Goal: Transaction & Acquisition: Register for event/course

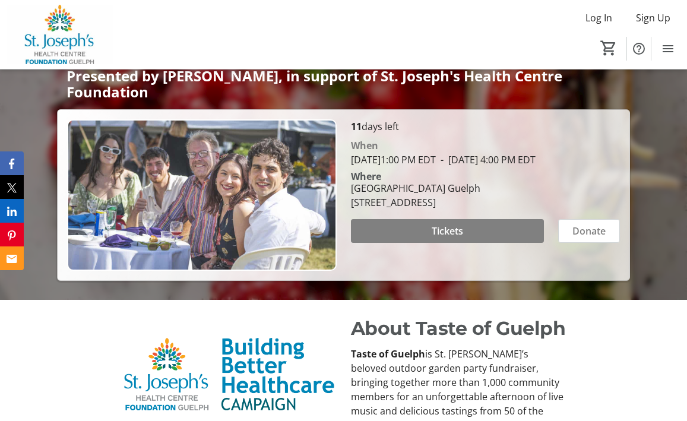
scroll to position [238, 0]
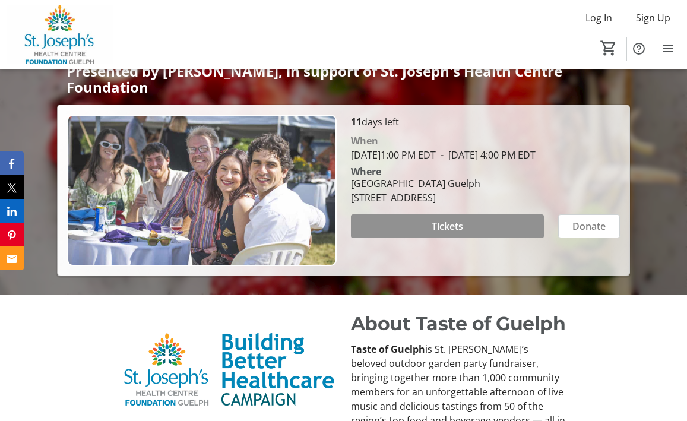
click at [458, 226] on span "Tickets" at bounding box center [447, 226] width 31 height 14
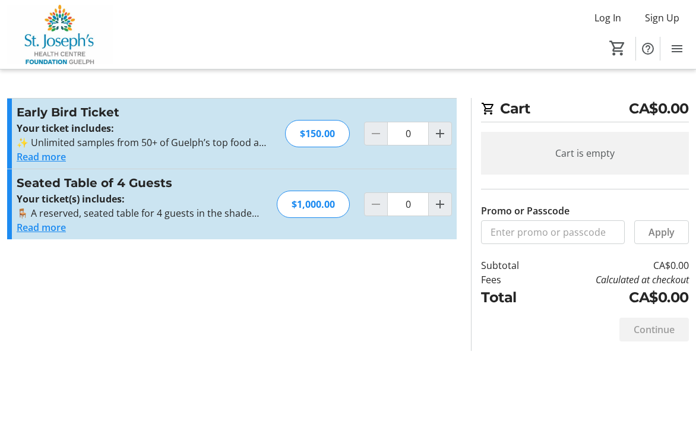
click at [56, 160] on button "Read more" at bounding box center [41, 157] width 49 height 14
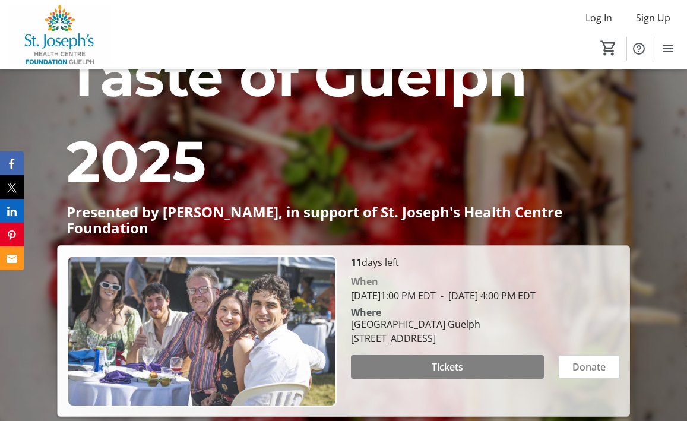
scroll to position [238, 0]
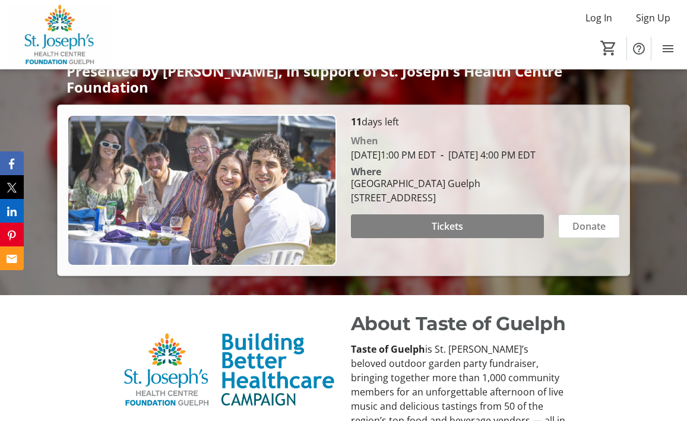
click at [194, 175] on img at bounding box center [201, 190] width 269 height 151
click at [225, 173] on img at bounding box center [201, 190] width 269 height 151
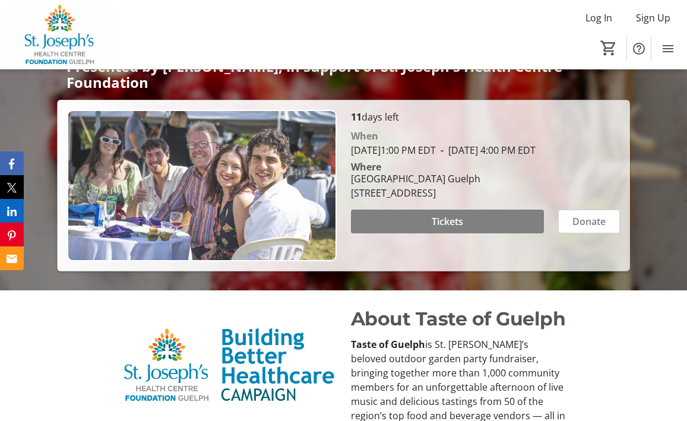
scroll to position [169, 0]
